Goal: Task Accomplishment & Management: Use online tool/utility

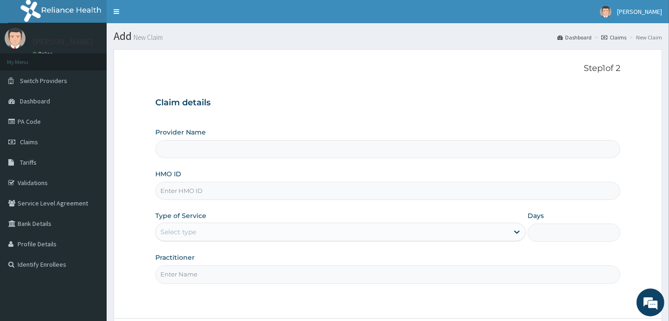
click at [335, 32] on h1 "Add New Claim" at bounding box center [388, 36] width 549 height 12
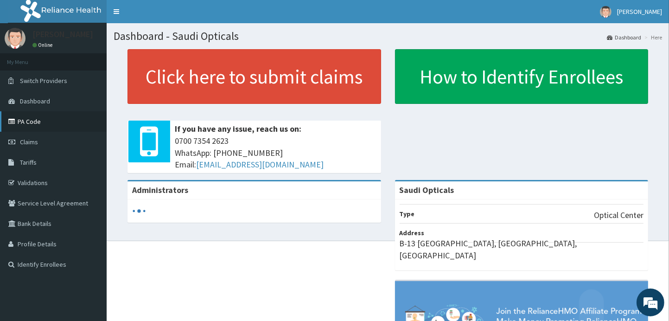
click at [41, 126] on link "PA Code" at bounding box center [53, 121] width 107 height 20
click at [27, 125] on link "PA Code" at bounding box center [53, 121] width 107 height 20
